Goal: Information Seeking & Learning: Check status

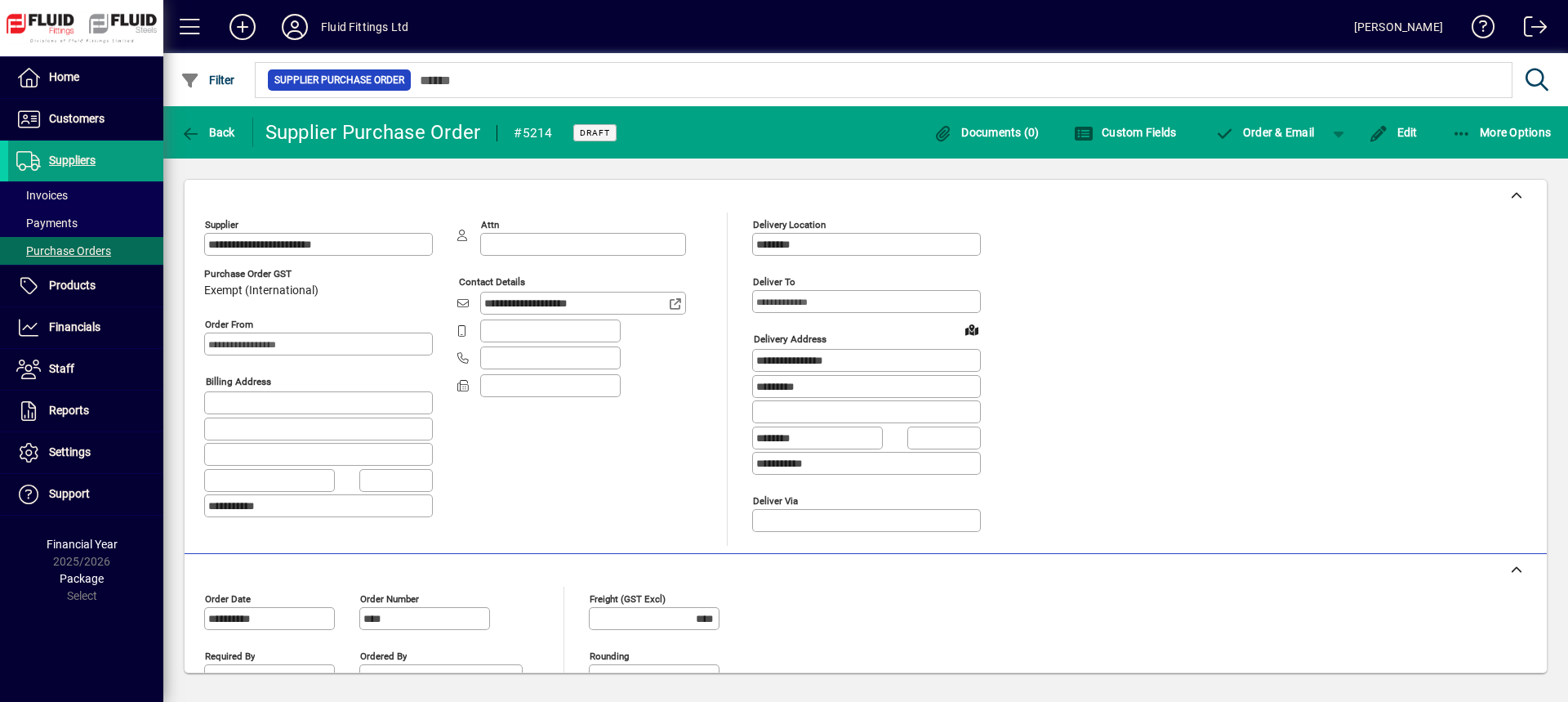
scroll to position [245, 0]
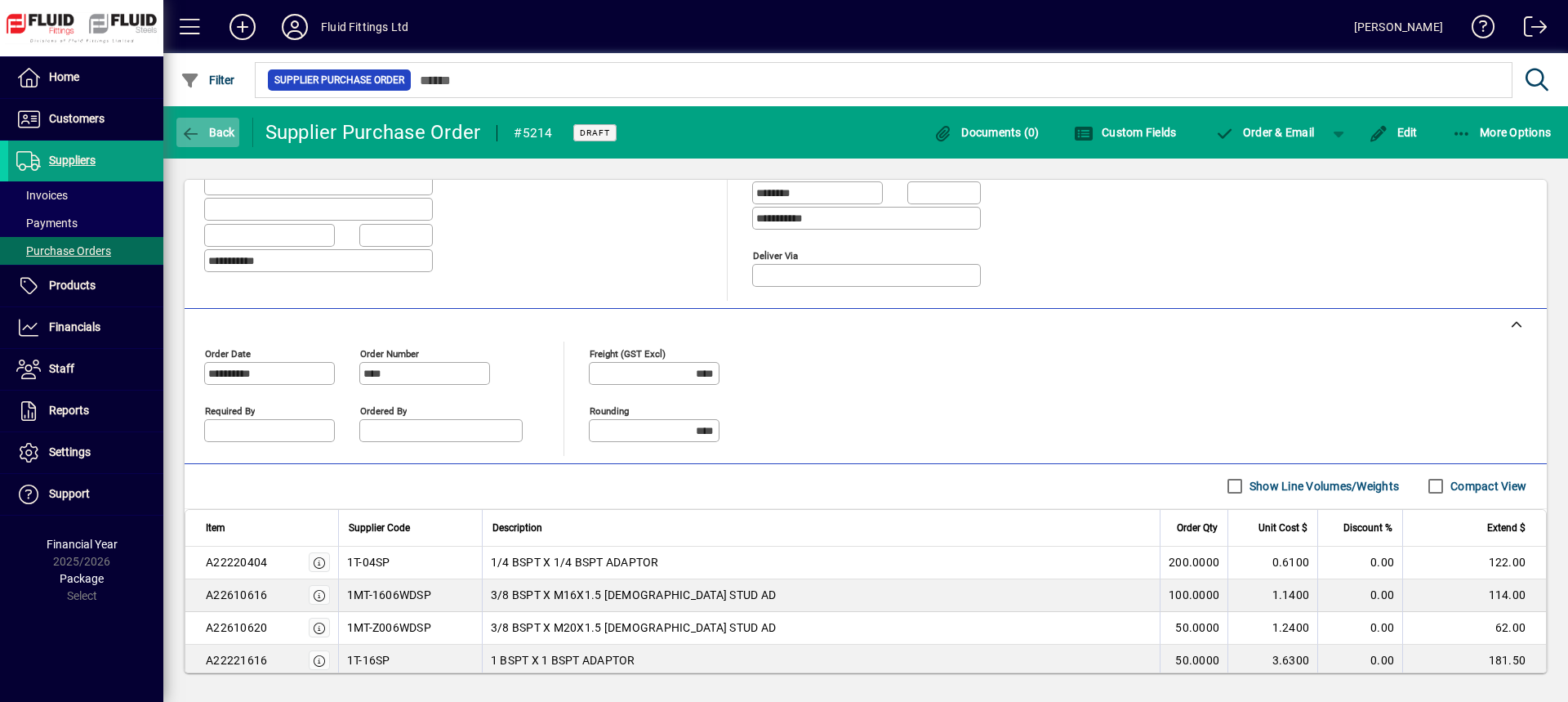
click at [193, 122] on span "button" at bounding box center [208, 132] width 63 height 40
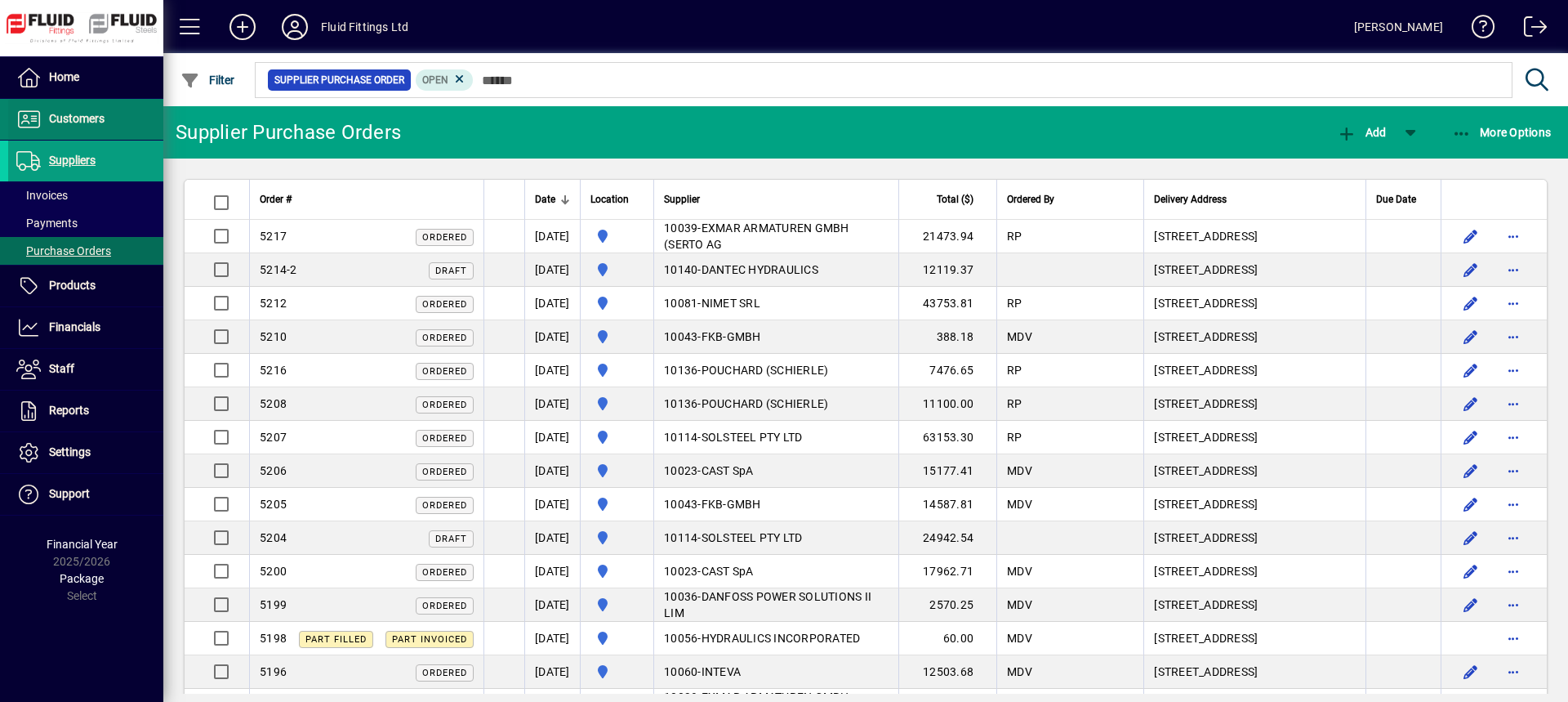
drag, startPoint x: 75, startPoint y: 115, endPoint x: 69, endPoint y: 123, distance: 10.0
click at [75, 116] on span "Customers" at bounding box center [76, 119] width 55 height 13
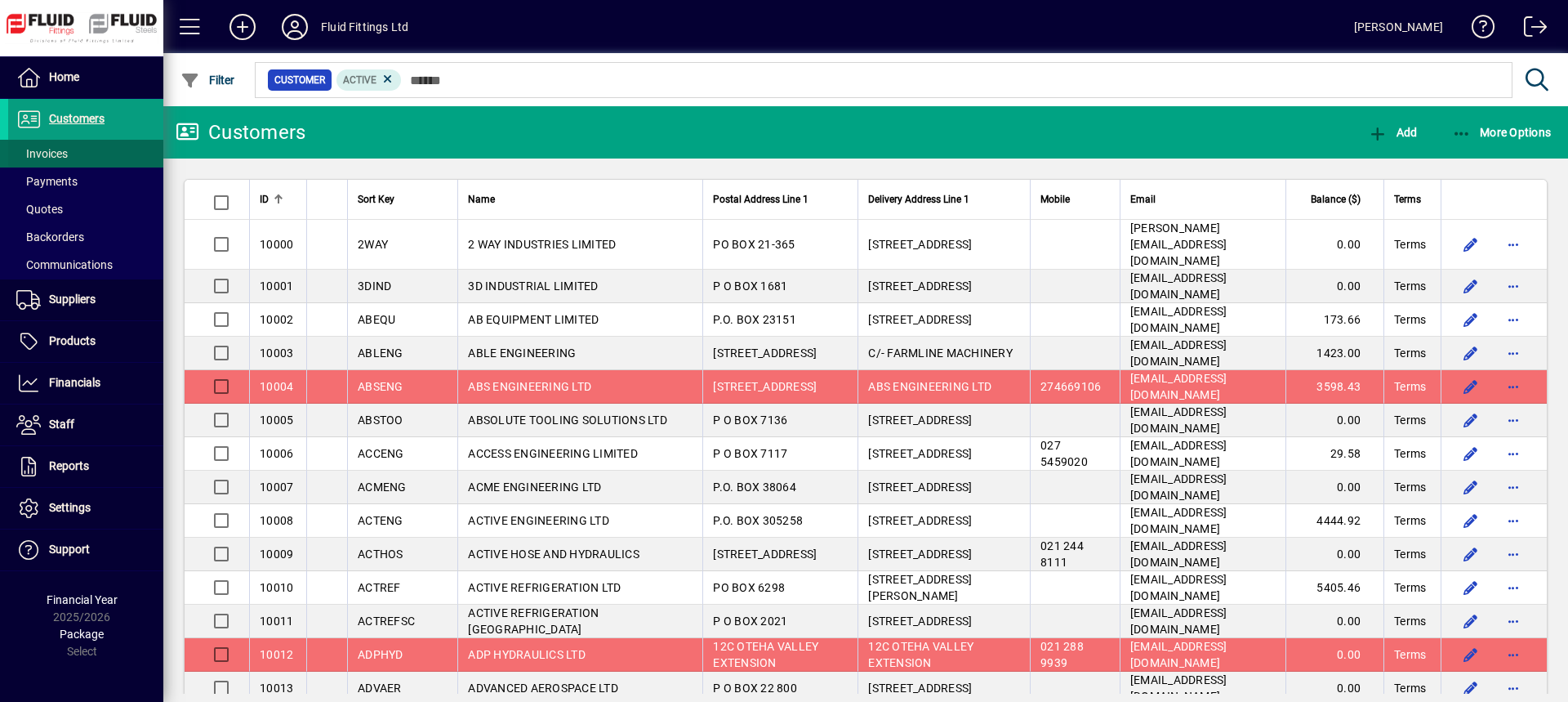
click at [44, 151] on span "Invoices" at bounding box center [42, 154] width 52 height 13
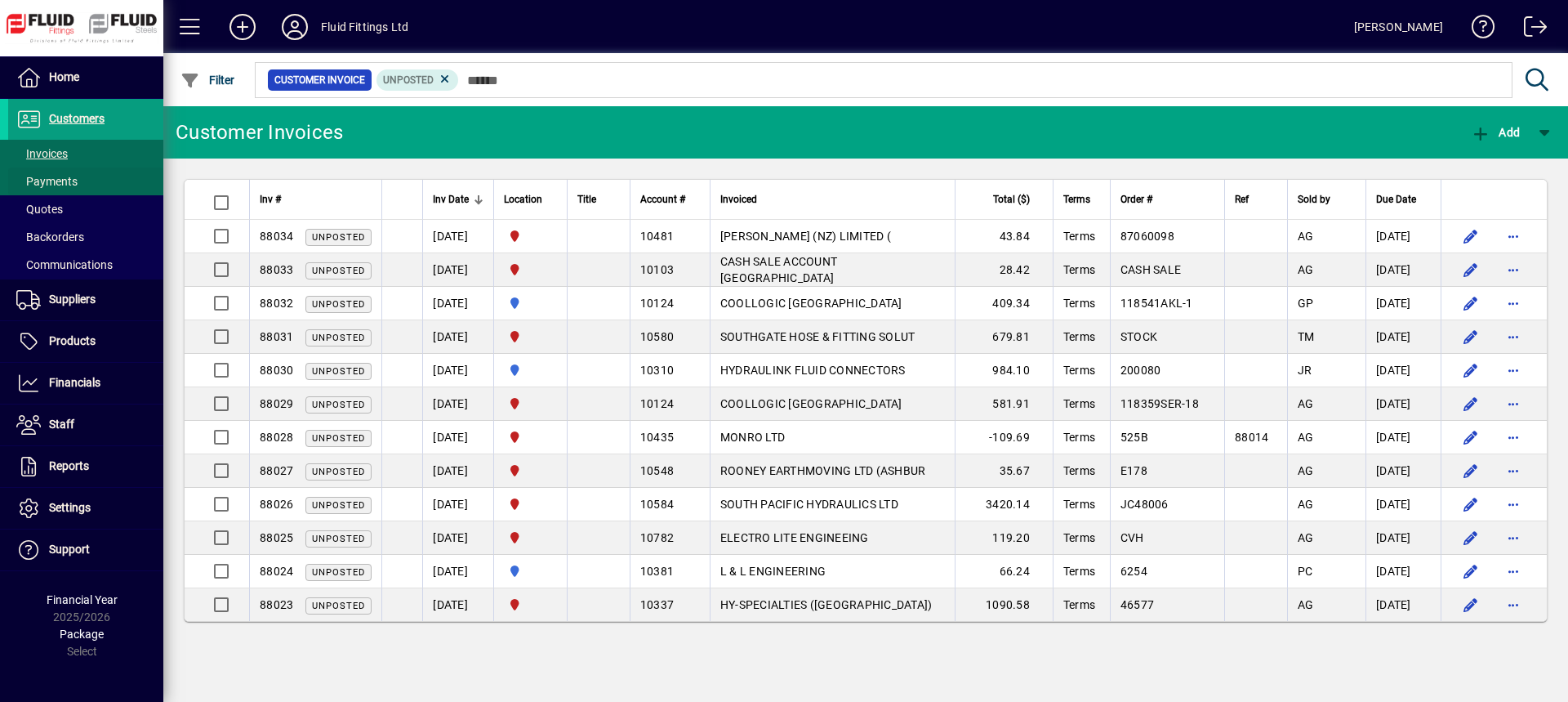
click at [47, 182] on span "Payments" at bounding box center [47, 181] width 62 height 13
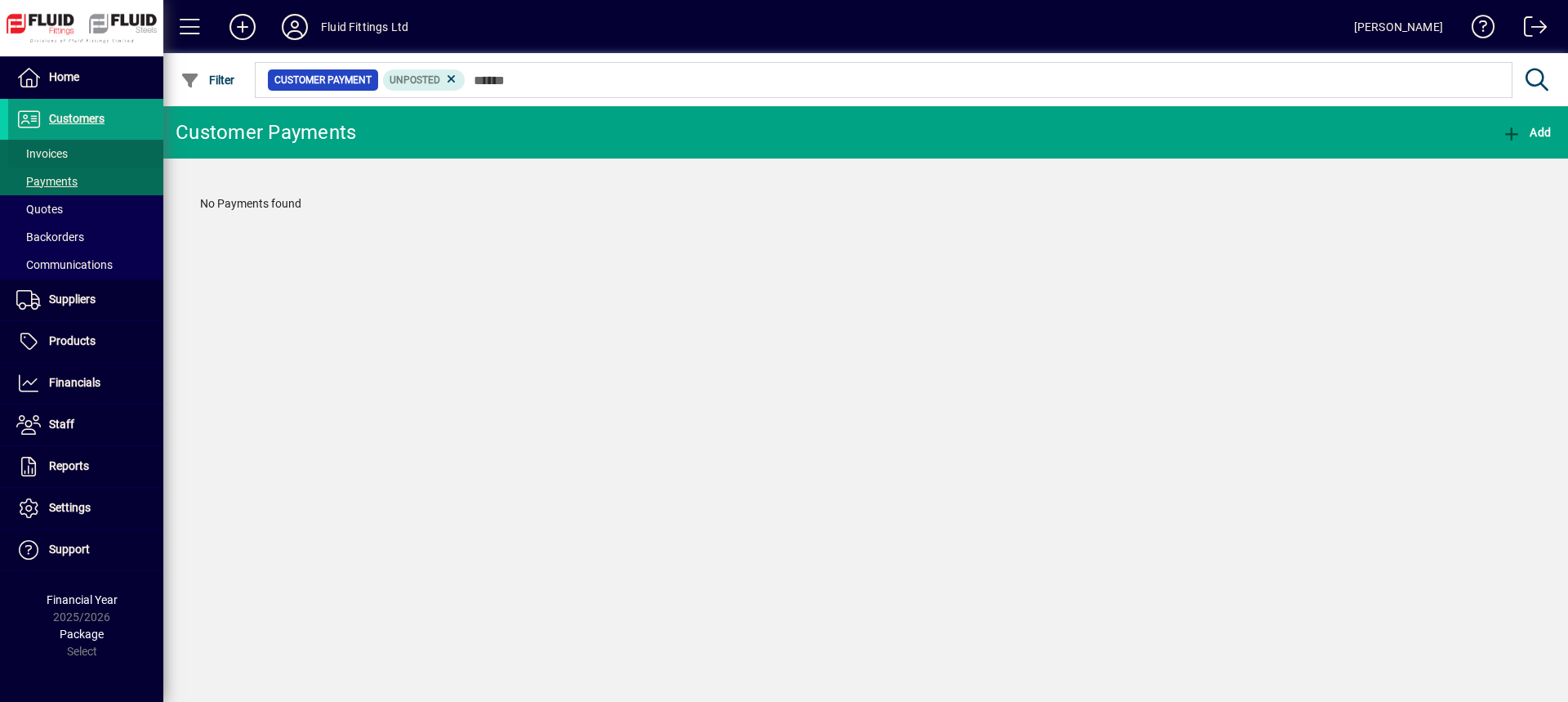
click at [52, 156] on span "Invoices" at bounding box center [42, 154] width 52 height 13
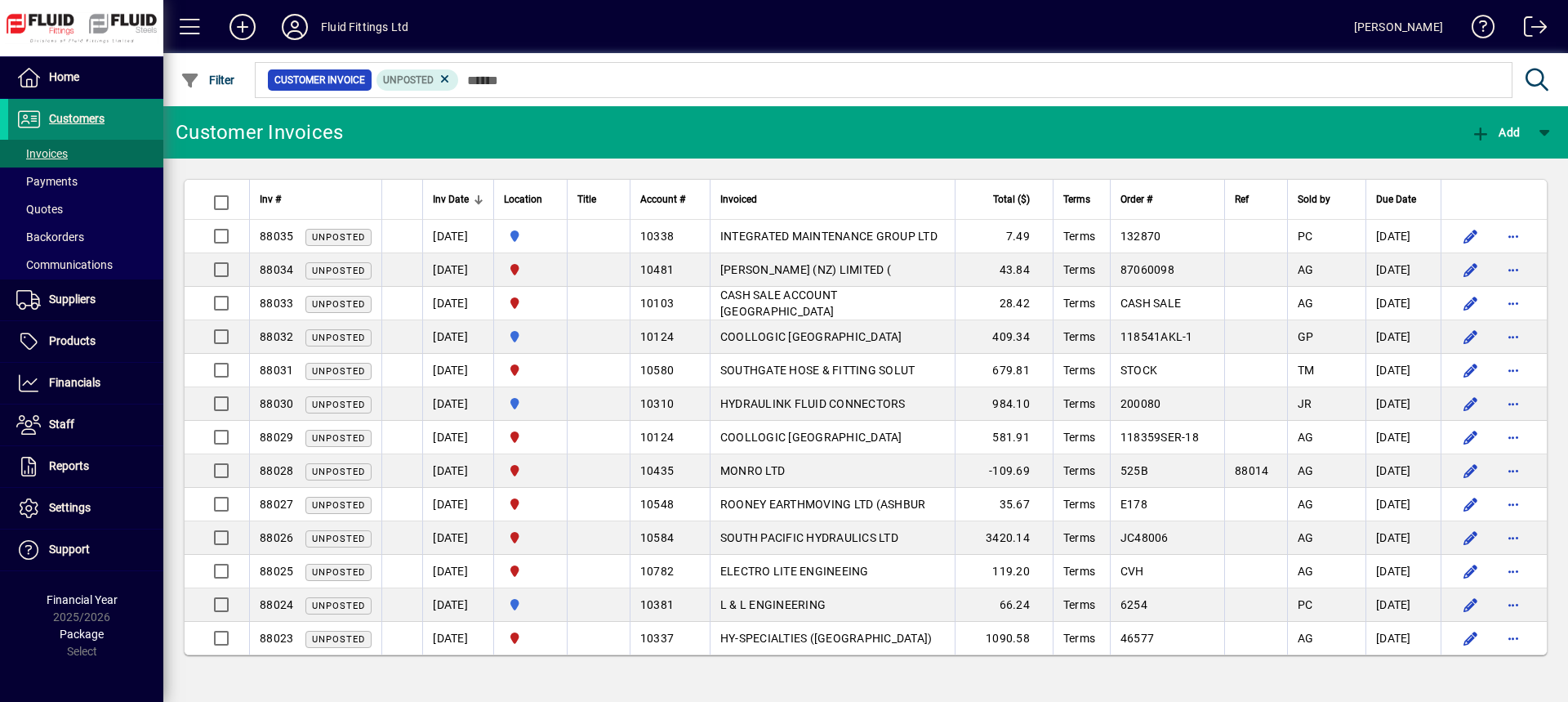
click at [79, 110] on span "Customers" at bounding box center [56, 119] width 97 height 19
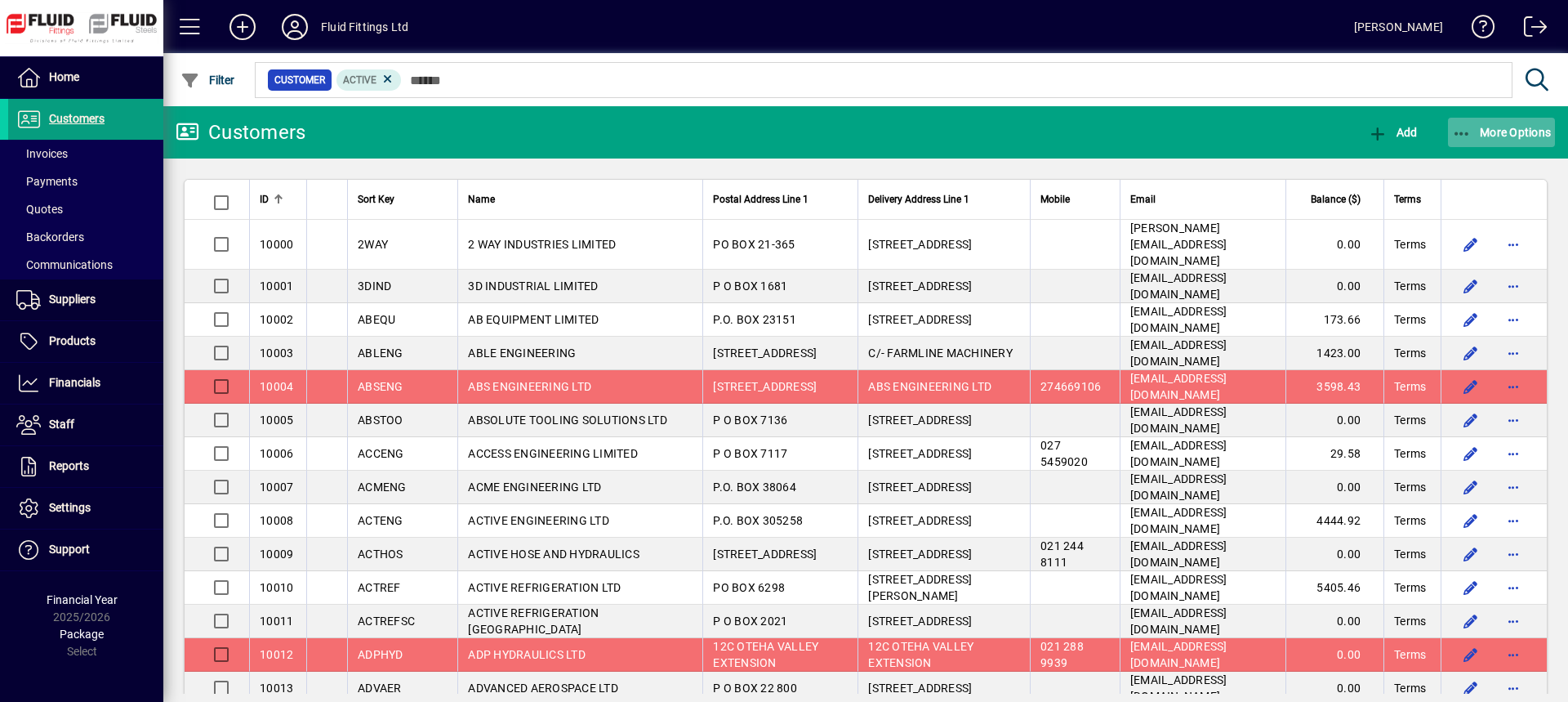
click at [1539, 121] on span "button" at bounding box center [1502, 132] width 108 height 40
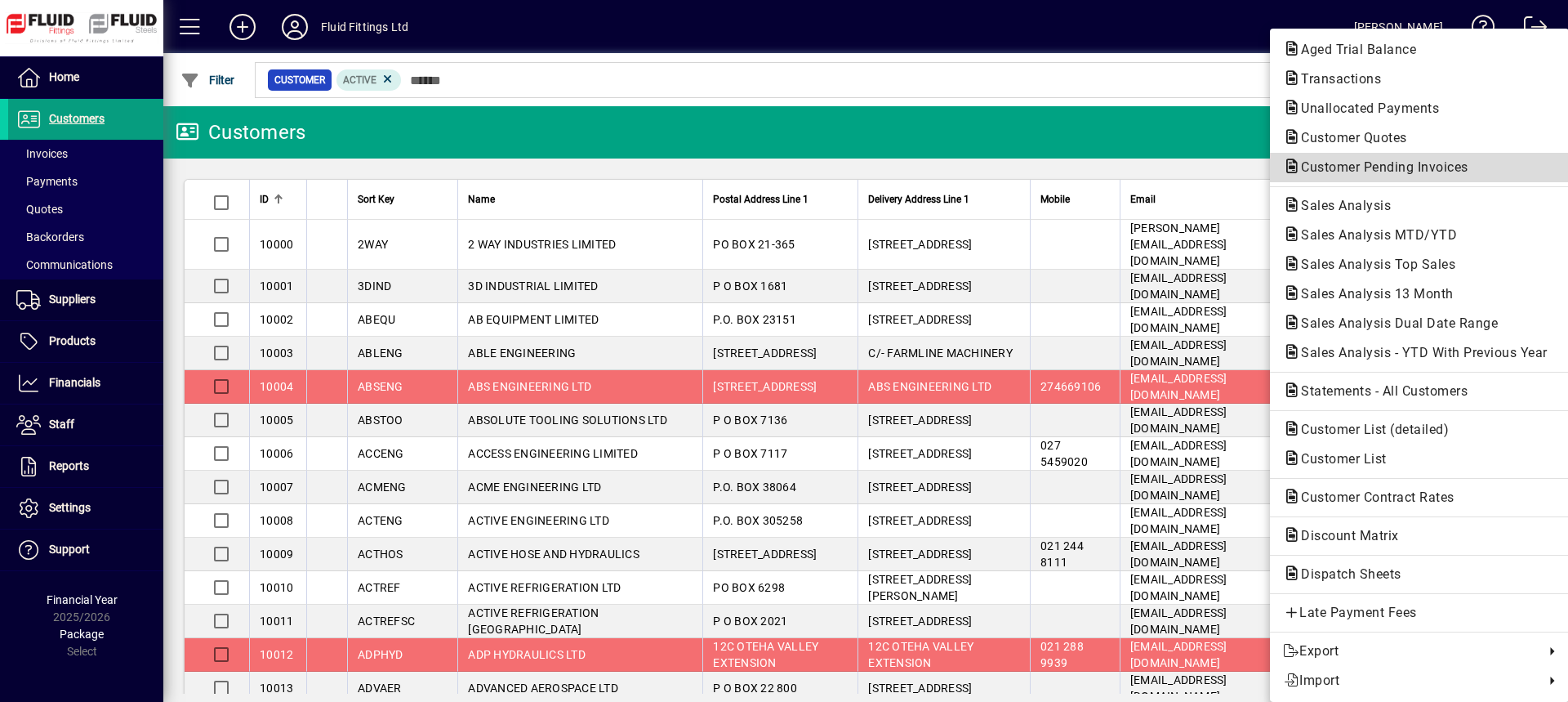
click at [1353, 173] on span "Customer Pending Invoices" at bounding box center [1380, 167] width 193 height 16
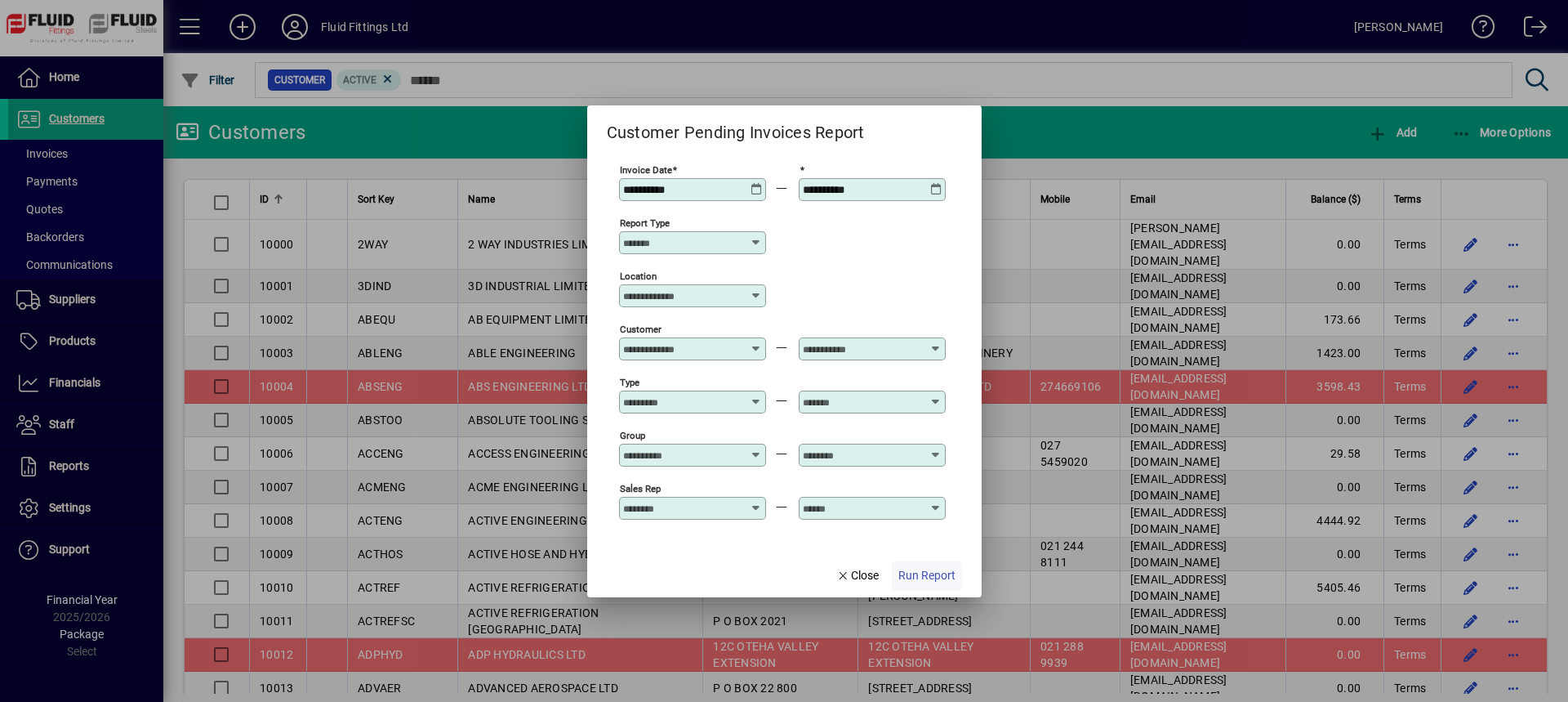
click at [919, 577] on span "Run Report" at bounding box center [927, 575] width 57 height 17
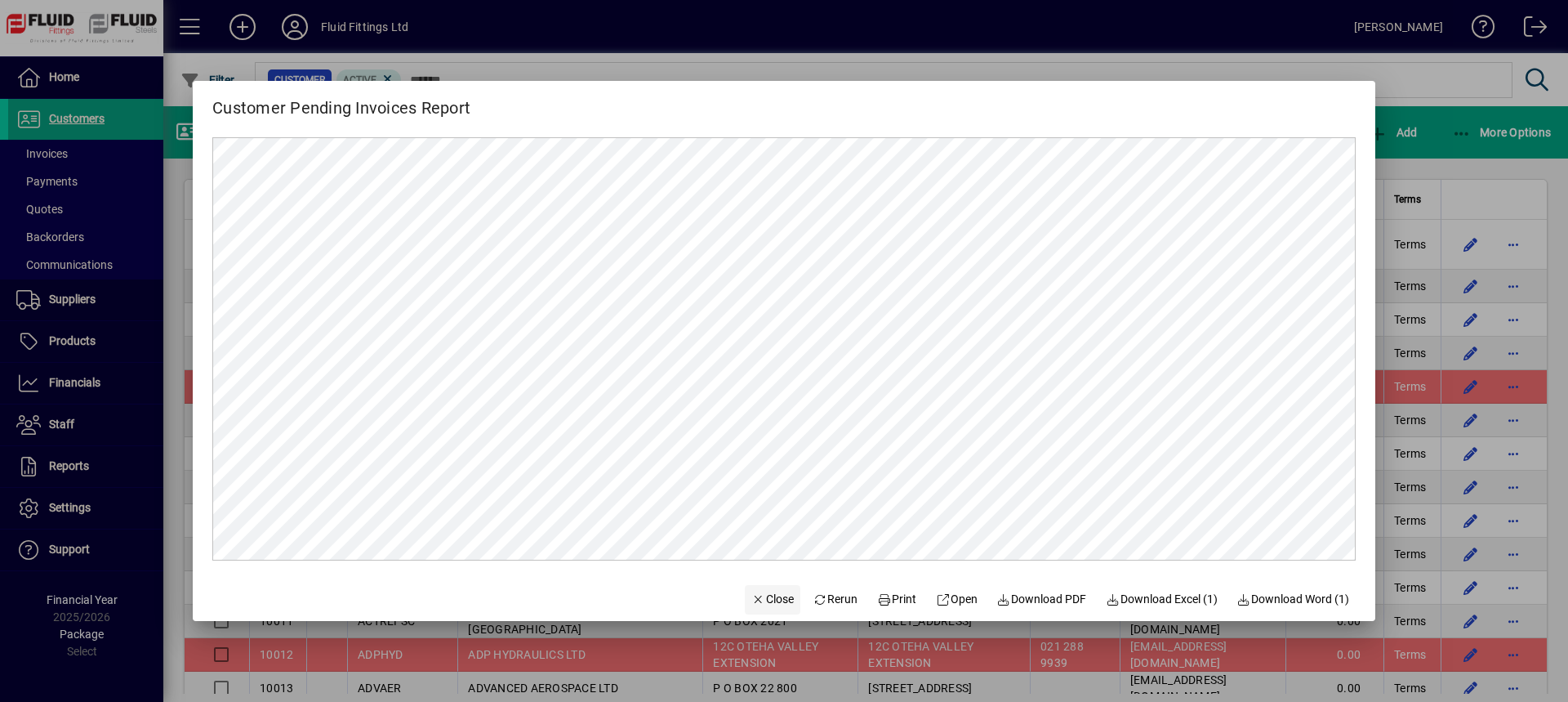
click at [772, 593] on span "Close" at bounding box center [773, 599] width 42 height 17
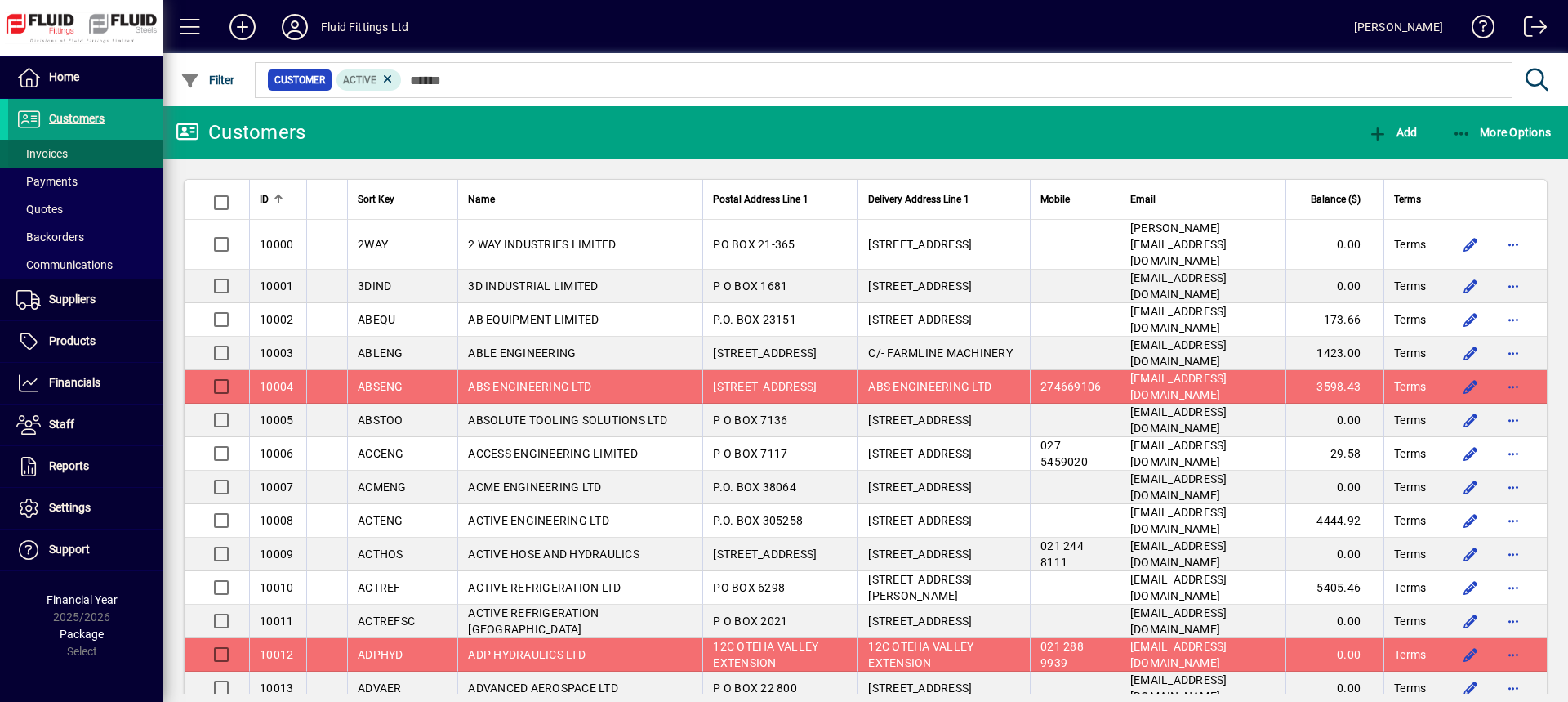
click at [59, 162] on span "Invoices" at bounding box center [38, 154] width 60 height 17
